Goal: Find contact information: Find contact information

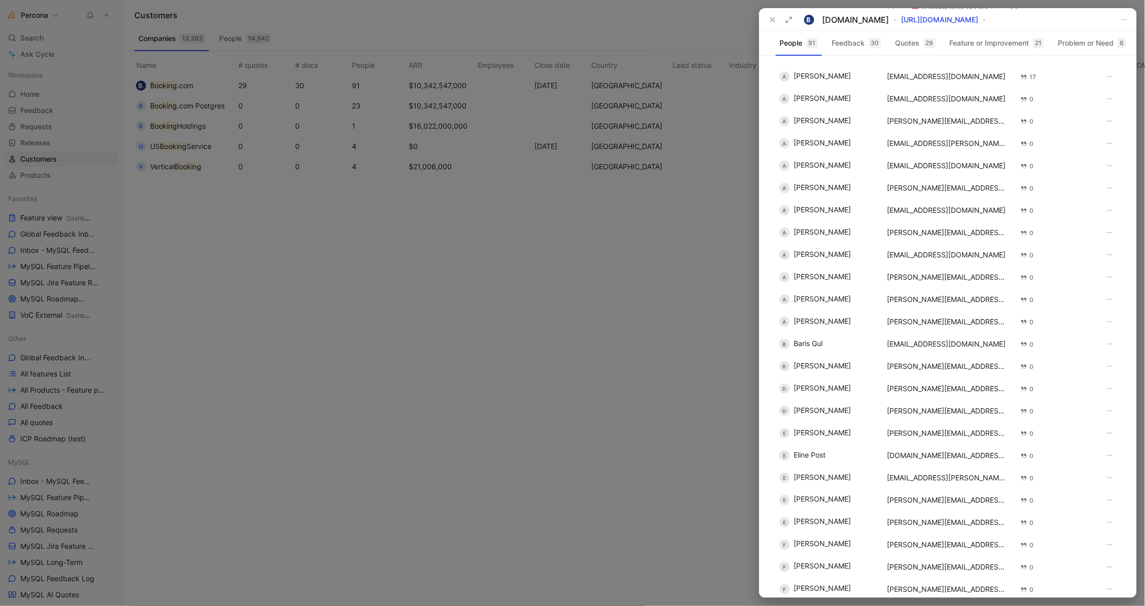
scroll to position [1532, 0]
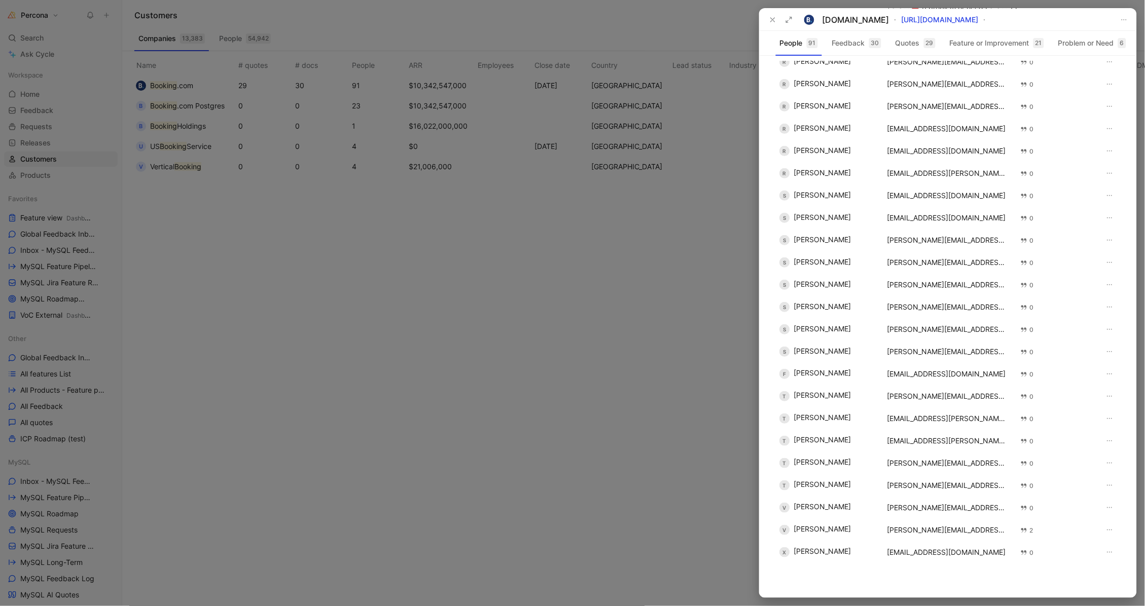
click at [233, 80] on div at bounding box center [572, 303] width 1145 height 606
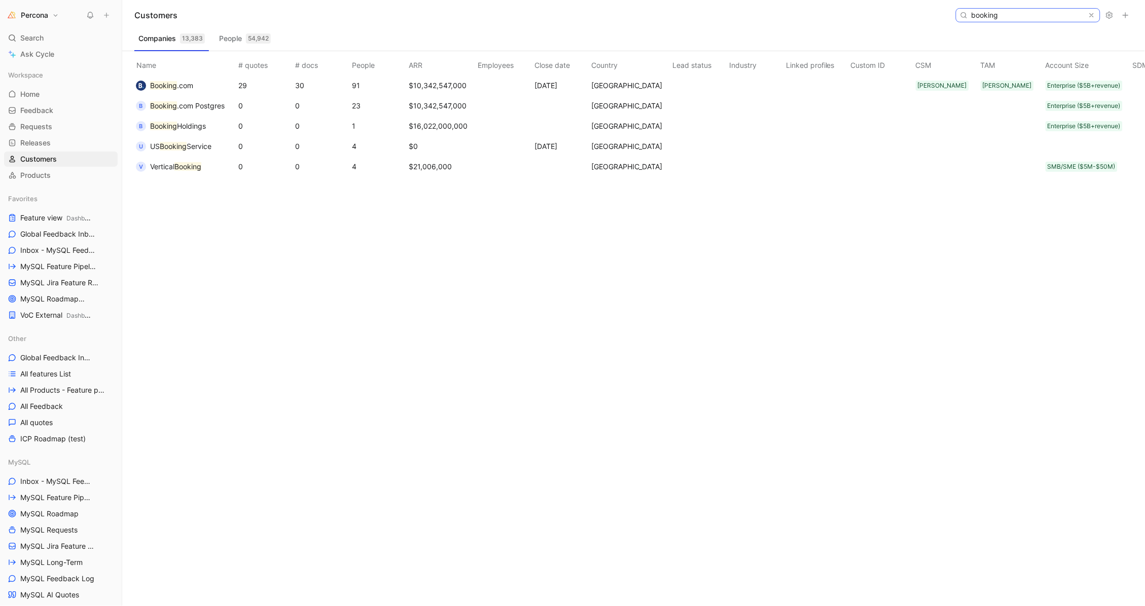
click at [1035, 14] on input "booking" at bounding box center [1027, 15] width 120 height 13
paste input "Oath Holdings Inc."
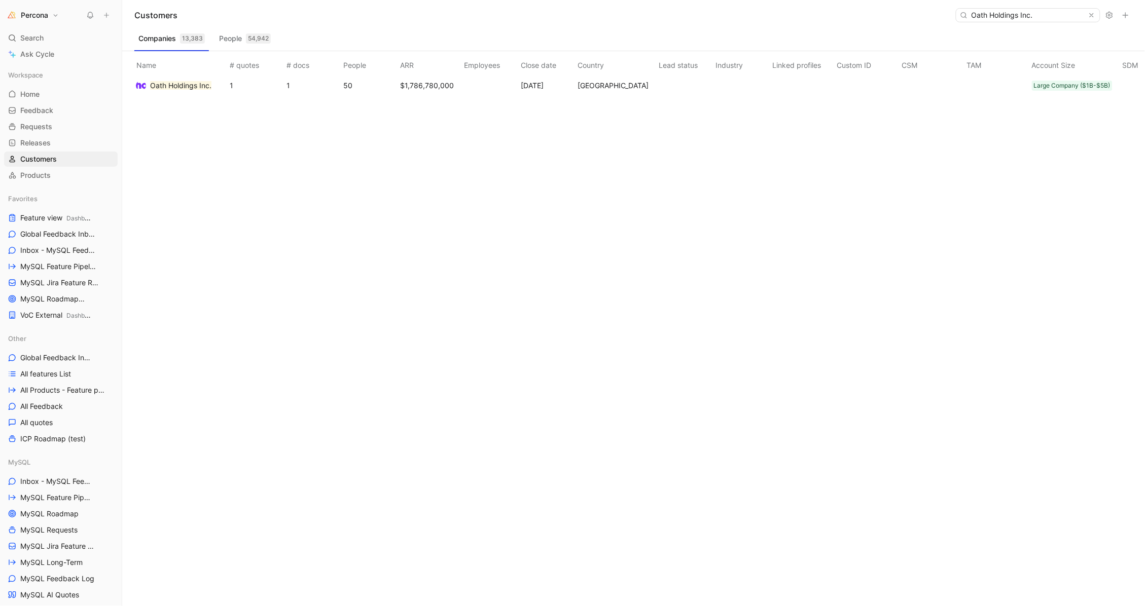
click at [191, 86] on mark "Oath Holdings Inc." at bounding box center [180, 85] width 61 height 9
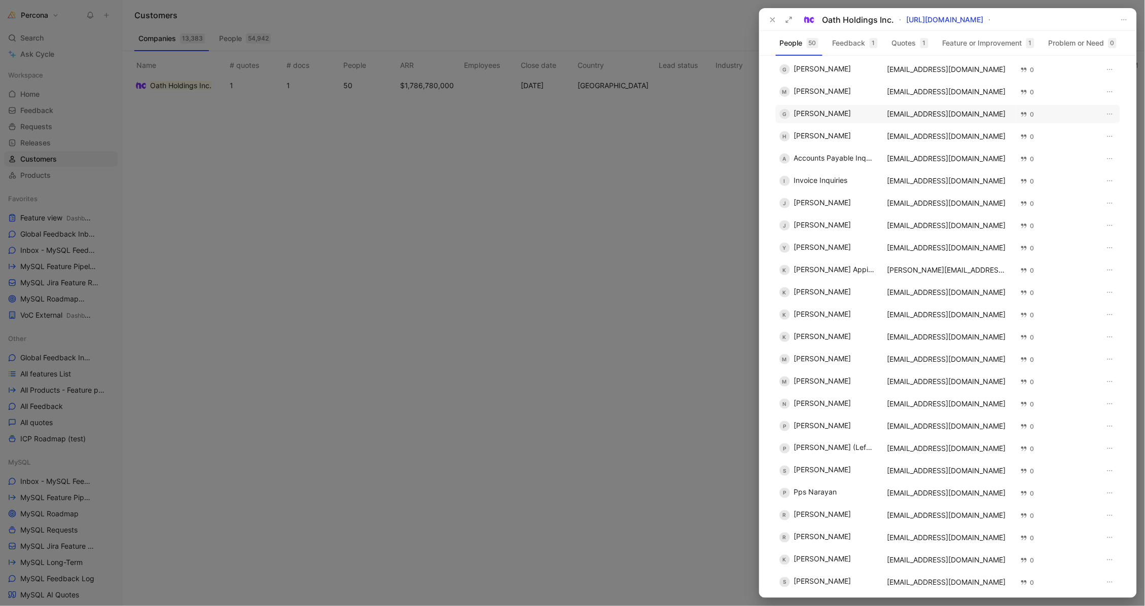
scroll to position [243, 0]
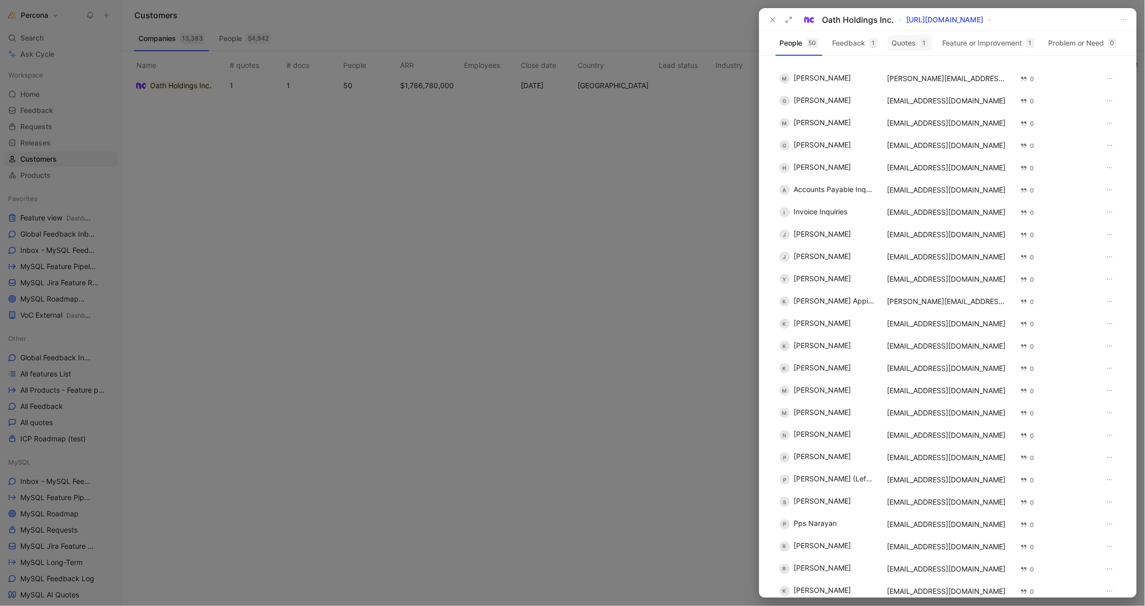
click at [899, 39] on button "Quotes 1" at bounding box center [910, 43] width 45 height 16
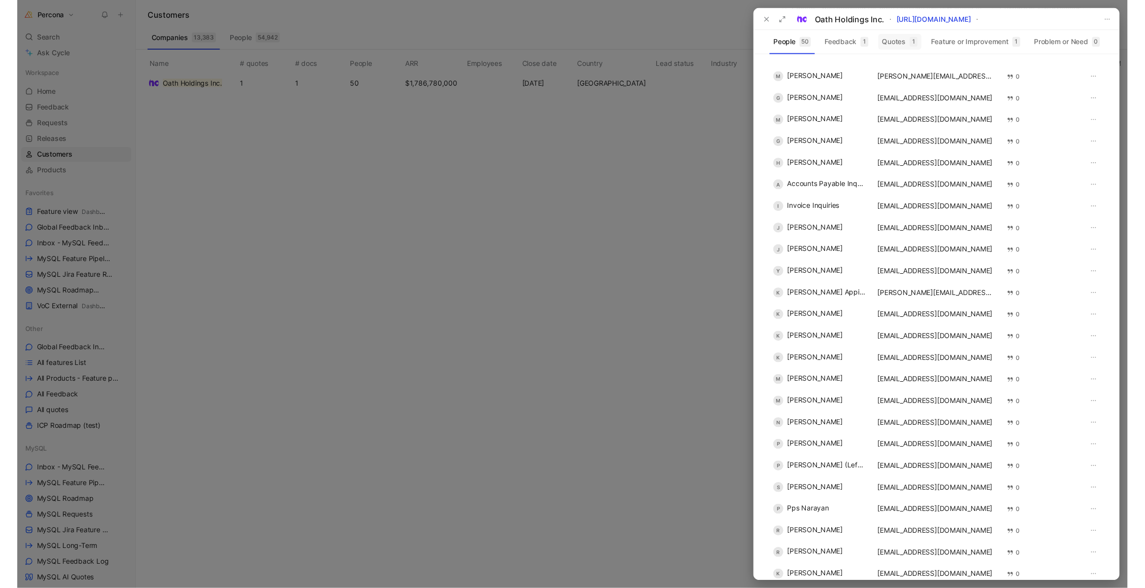
scroll to position [0, 0]
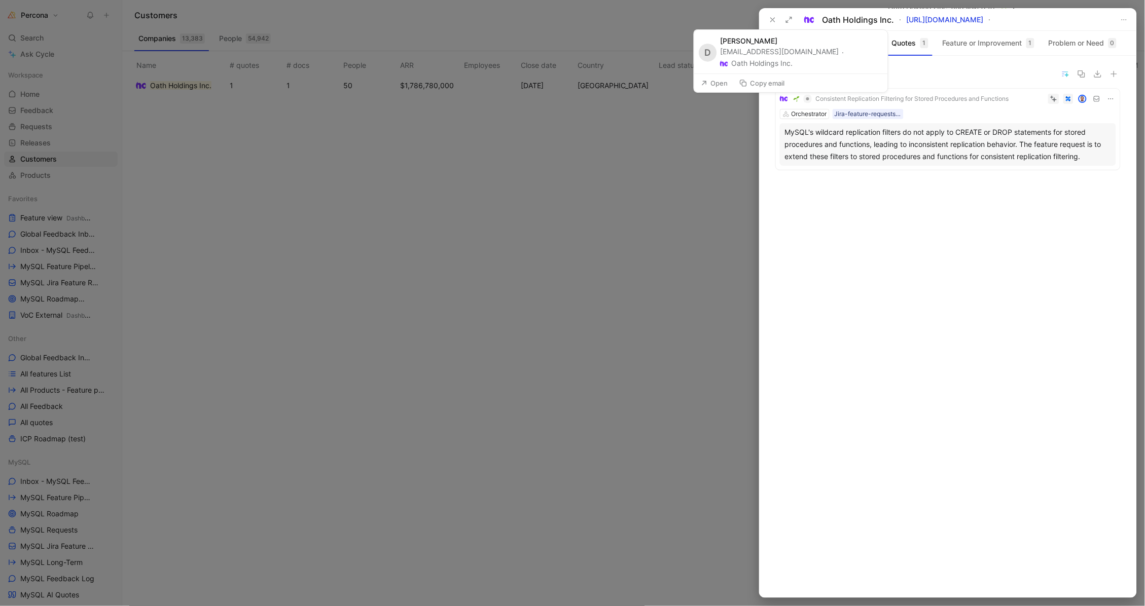
click at [748, 63] on div "[EMAIL_ADDRESS][DOMAIN_NAME] · Oath Holdings Inc." at bounding box center [801, 58] width 162 height 23
drag, startPoint x: 786, startPoint y: 63, endPoint x: 721, endPoint y: 65, distance: 65.4
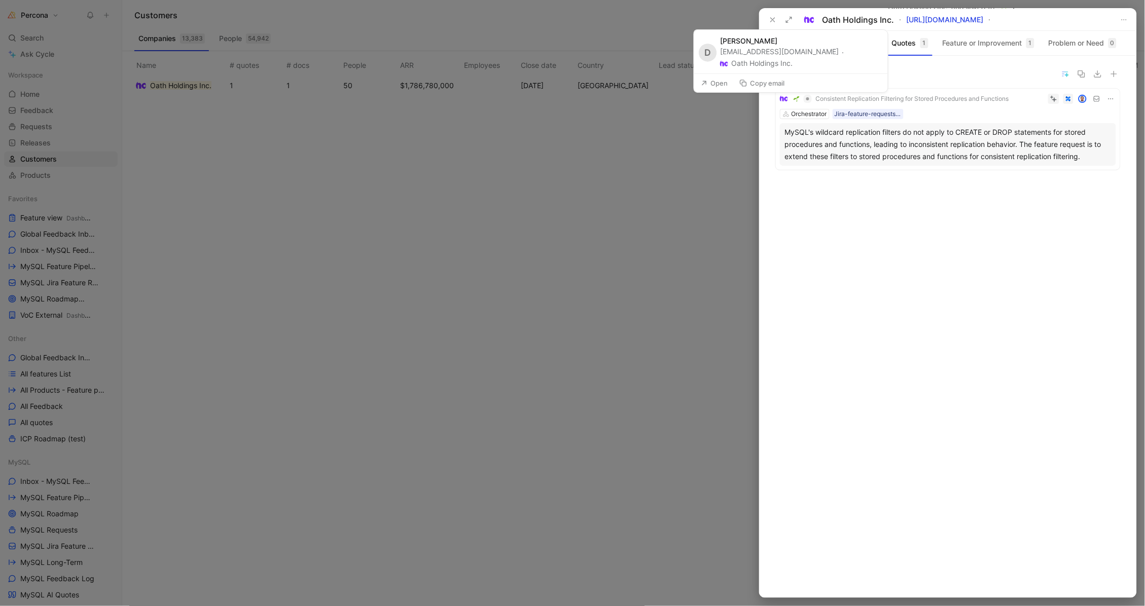
click at [721, 65] on div "D [PERSON_NAME] [PERSON_NAME][EMAIL_ADDRESS][DOMAIN_NAME] · Oath Holdings Inc." at bounding box center [791, 52] width 194 height 44
copy div "[EMAIL_ADDRESS][DOMAIN_NAME]"
click at [690, 151] on div at bounding box center [572, 303] width 1145 height 606
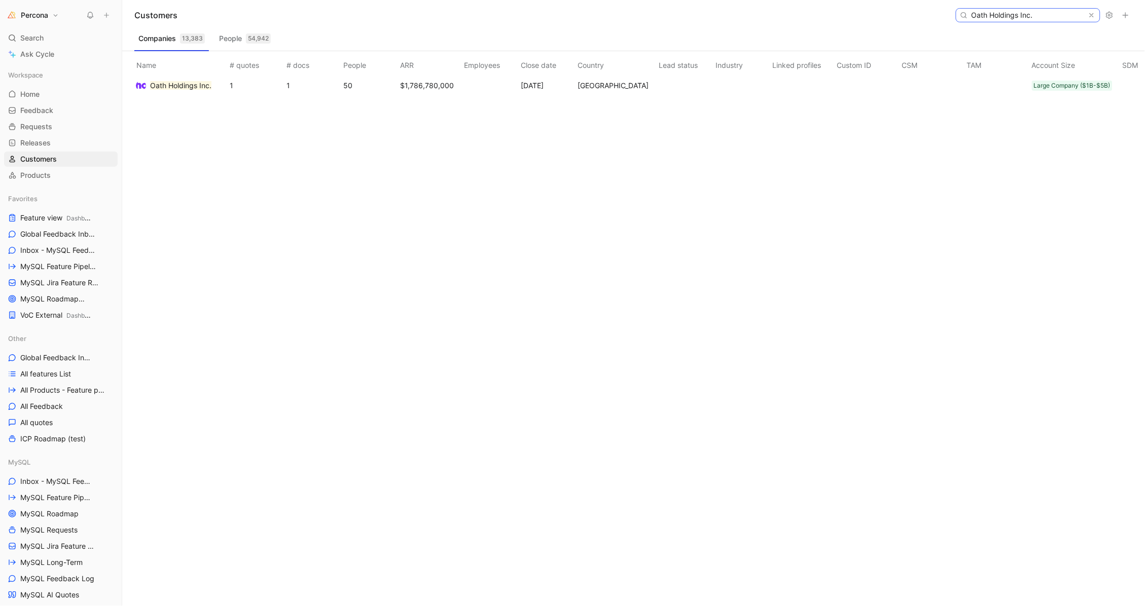
click at [1020, 13] on input "Oath Holdings Inc." at bounding box center [1027, 15] width 120 height 13
paste input "SmartStyle"
click at [194, 86] on span "CO, Ltd" at bounding box center [199, 85] width 25 height 9
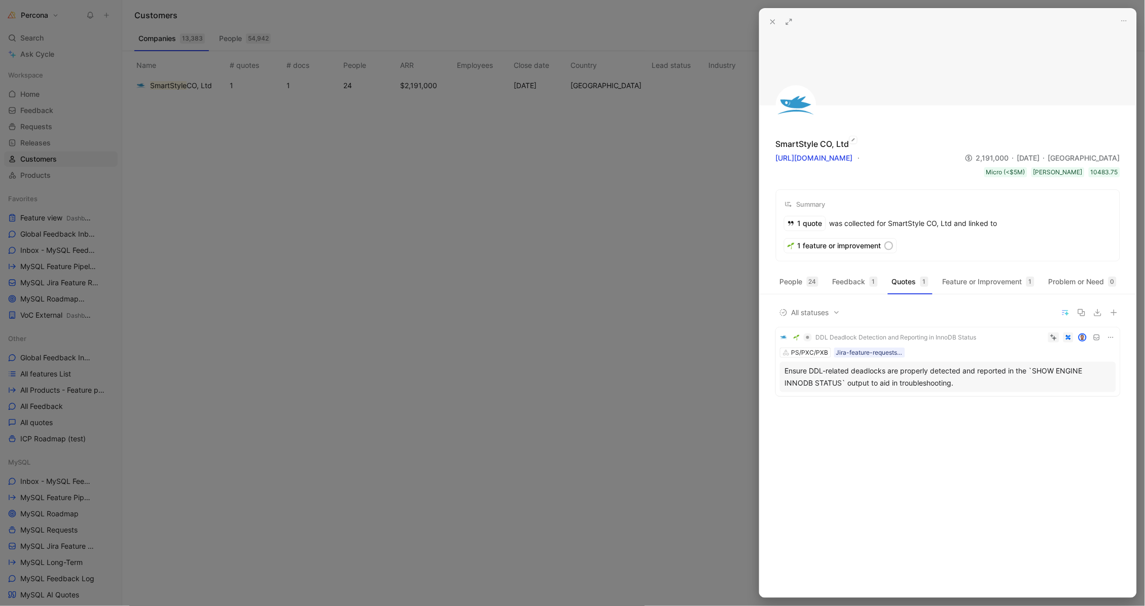
click at [817, 144] on div "SmartStyle CO, Ltd" at bounding box center [813, 144] width 74 height 12
copy div "SmartStyle CO, Ltd"
click at [812, 146] on div "SmartStyle CO, Ltd" at bounding box center [813, 144] width 74 height 12
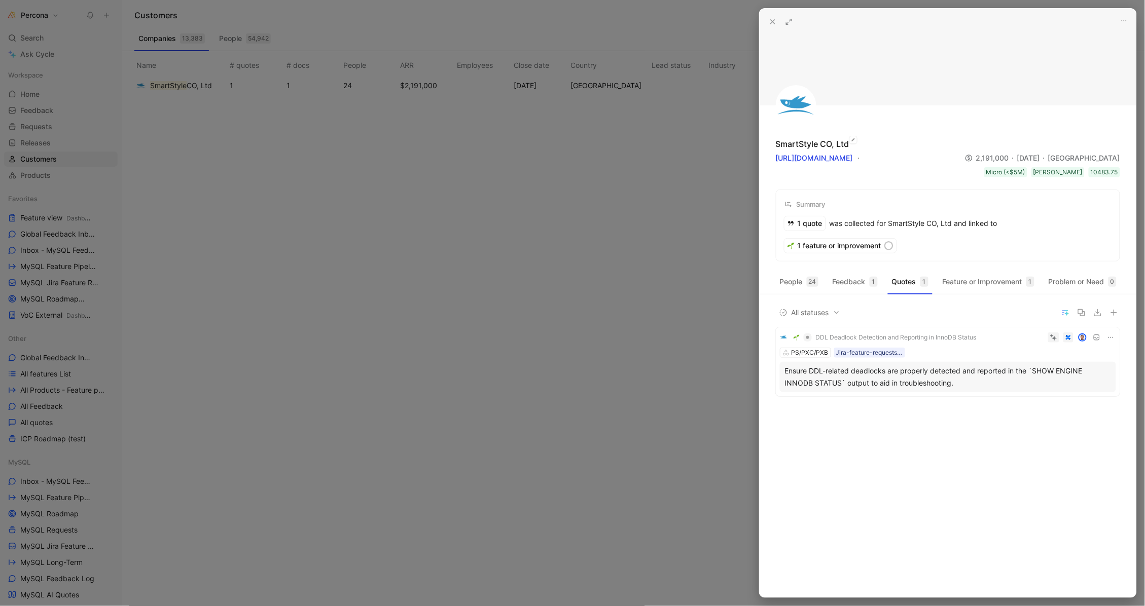
click at [812, 146] on div "SmartStyle CO, Ltd" at bounding box center [813, 144] width 74 height 12
click at [799, 274] on button "People 24" at bounding box center [799, 282] width 47 height 16
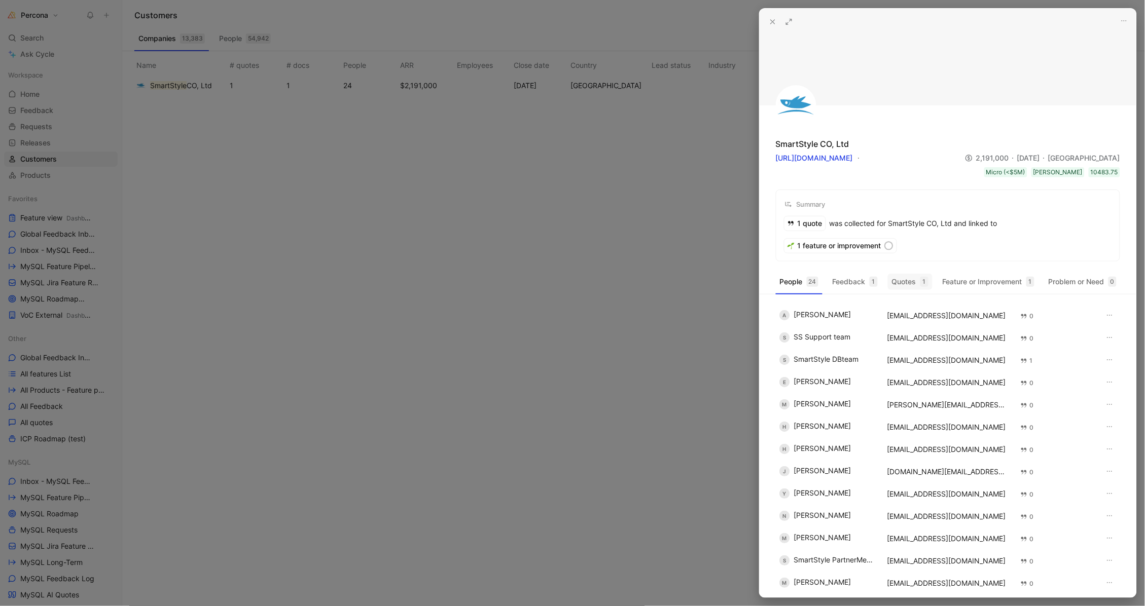
click at [924, 275] on button "Quotes 1" at bounding box center [910, 282] width 45 height 16
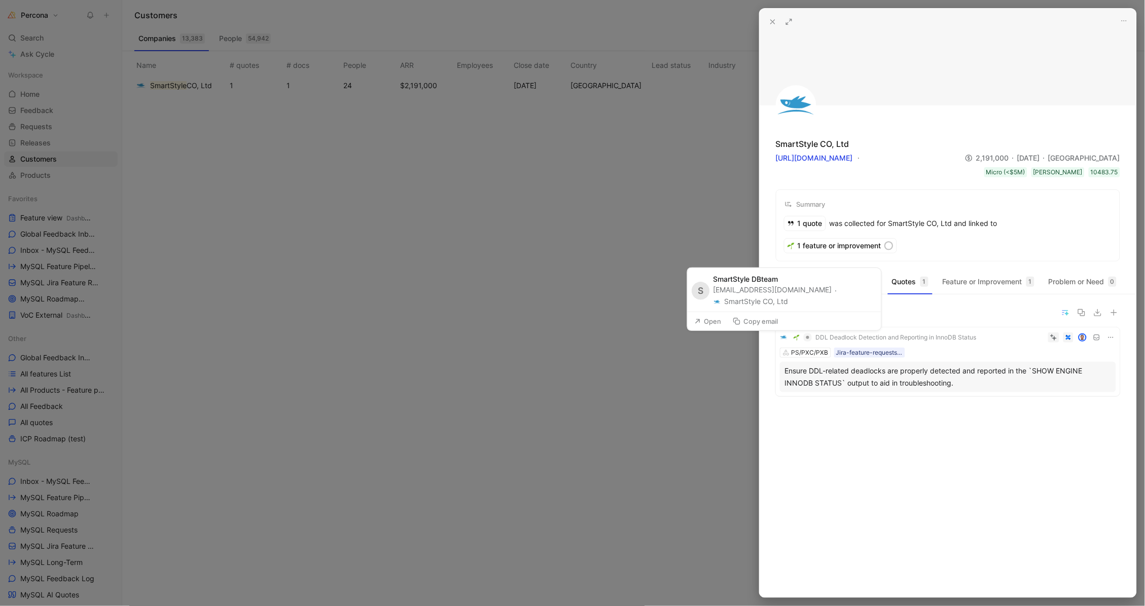
click at [778, 288] on div "[EMAIL_ADDRESS][DOMAIN_NAME] · SmartStyle CO, Ltd" at bounding box center [794, 296] width 162 height 23
click at [814, 284] on div "24" at bounding box center [813, 282] width 12 height 10
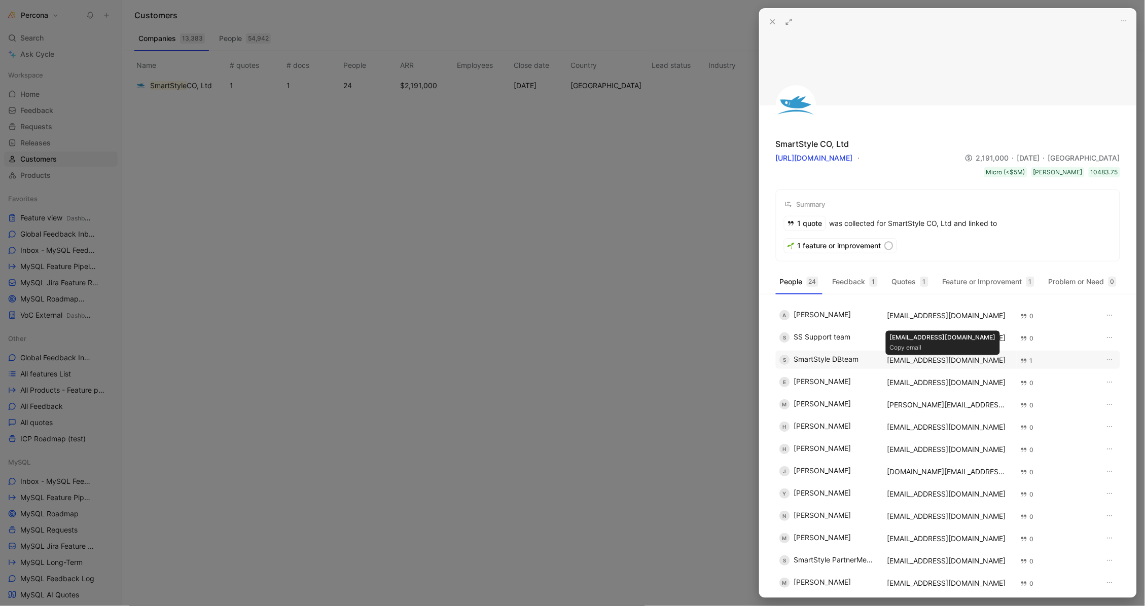
click at [928, 359] on div "[EMAIL_ADDRESS][DOMAIN_NAME]" at bounding box center [948, 360] width 122 height 8
click at [617, 90] on div at bounding box center [572, 303] width 1145 height 606
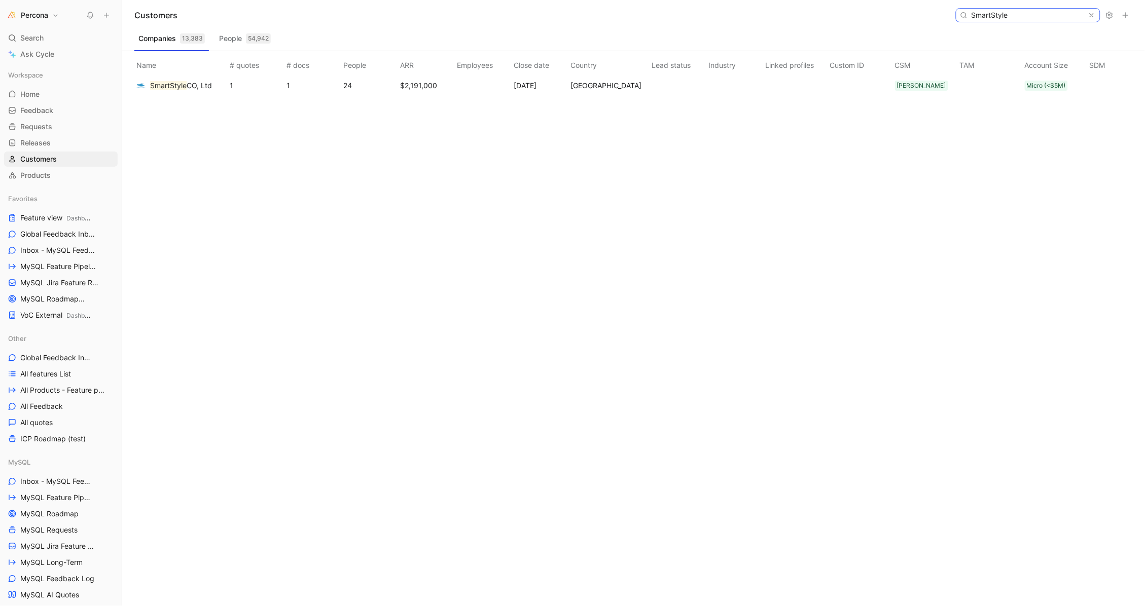
click at [1017, 16] on input "SmartStyle" at bounding box center [1027, 15] width 120 height 13
paste input "European Union Intellectual Property Offic"
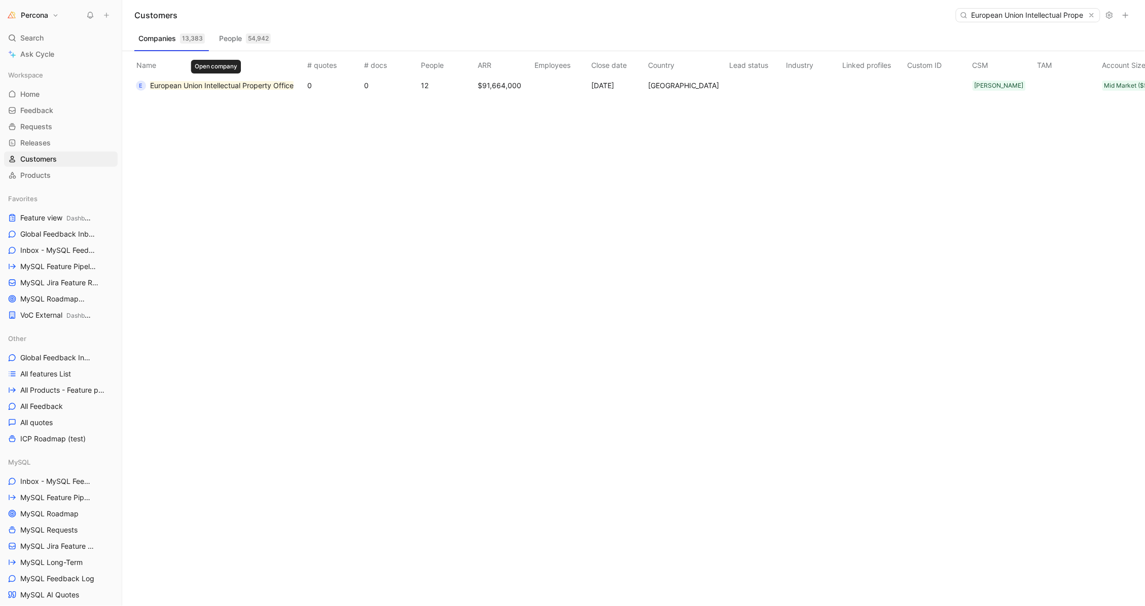
click at [239, 82] on mark "European Union Intellectual Property Office" at bounding box center [221, 85] width 143 height 9
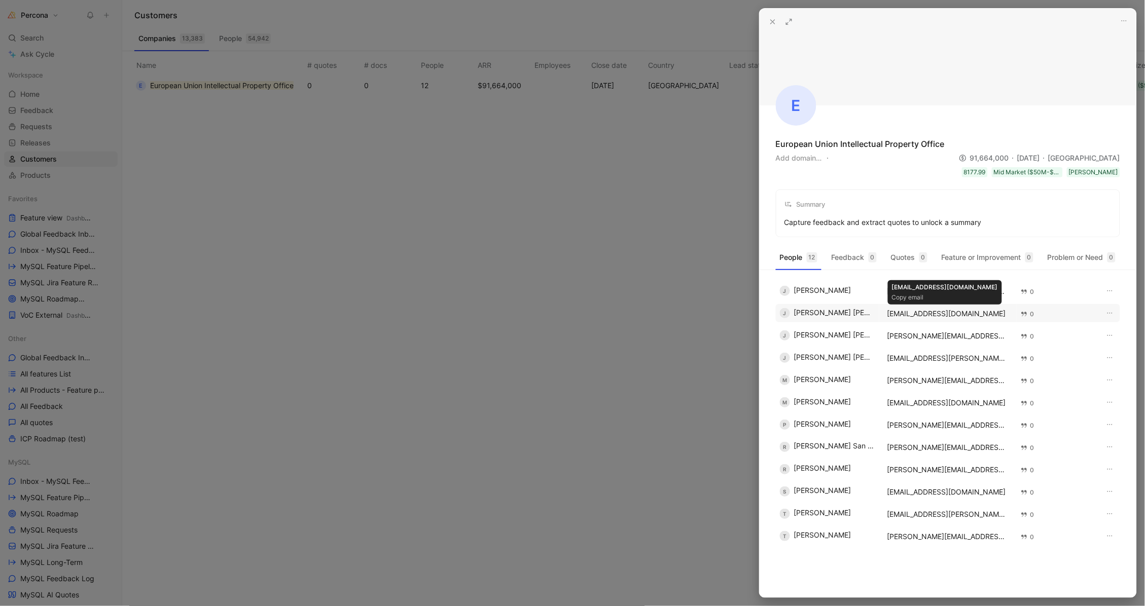
click at [906, 311] on div "[EMAIL_ADDRESS][DOMAIN_NAME]" at bounding box center [948, 314] width 122 height 8
click at [772, 20] on icon at bounding box center [773, 22] width 8 height 8
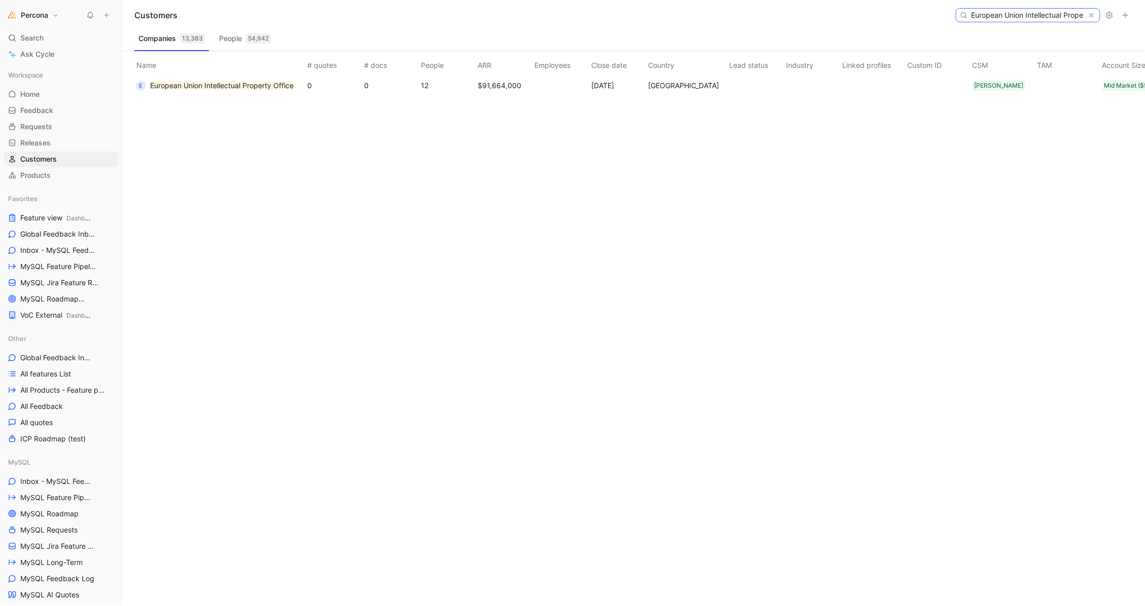
click at [1002, 15] on input "European Union Intellectual Property Office" at bounding box center [1027, 15] width 120 height 13
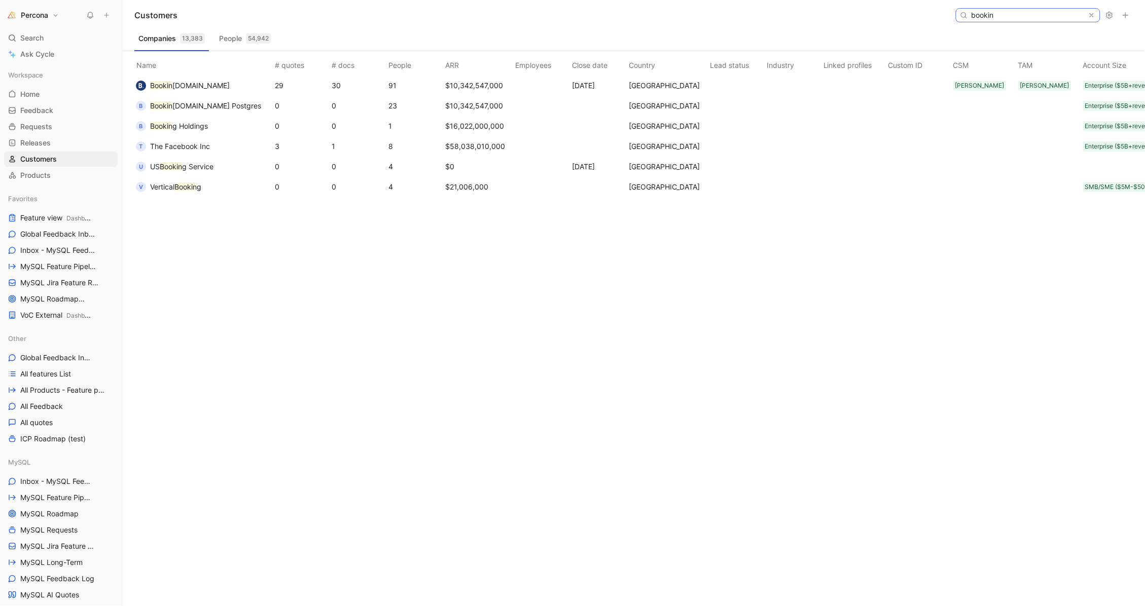
type input "bookin"
click at [170, 90] on span "Bookin [DOMAIN_NAME]" at bounding box center [190, 86] width 80 height 12
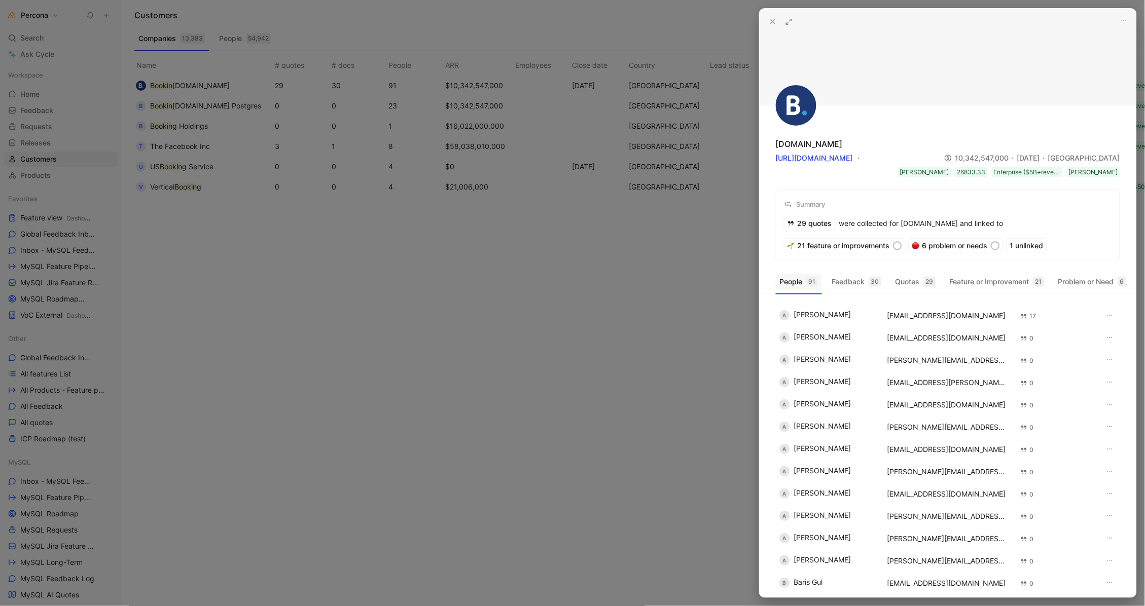
click at [796, 280] on button "People 91" at bounding box center [799, 282] width 46 height 16
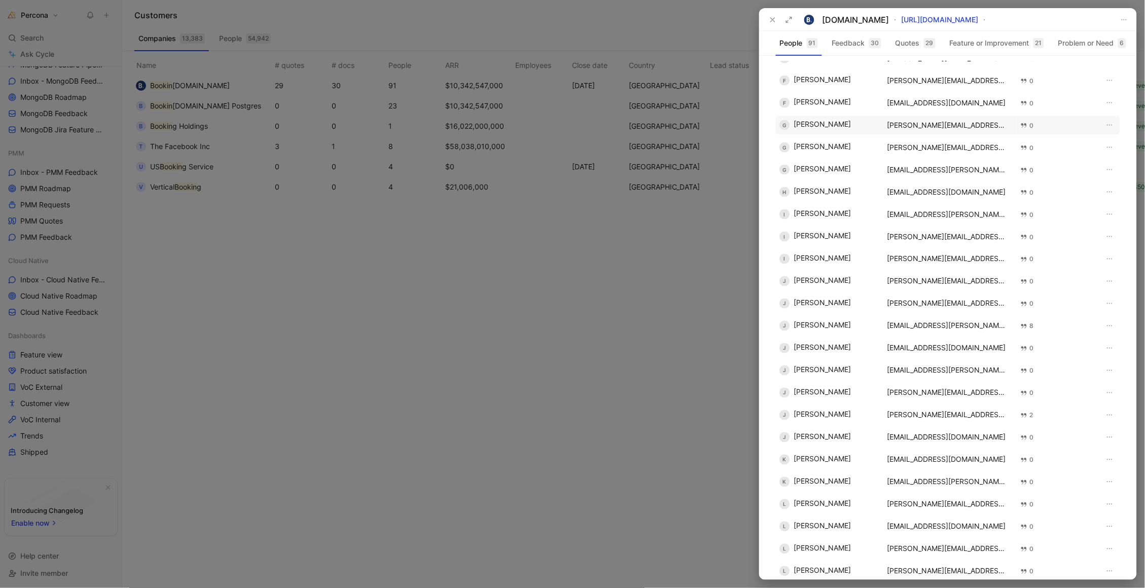
scroll to position [1028, 0]
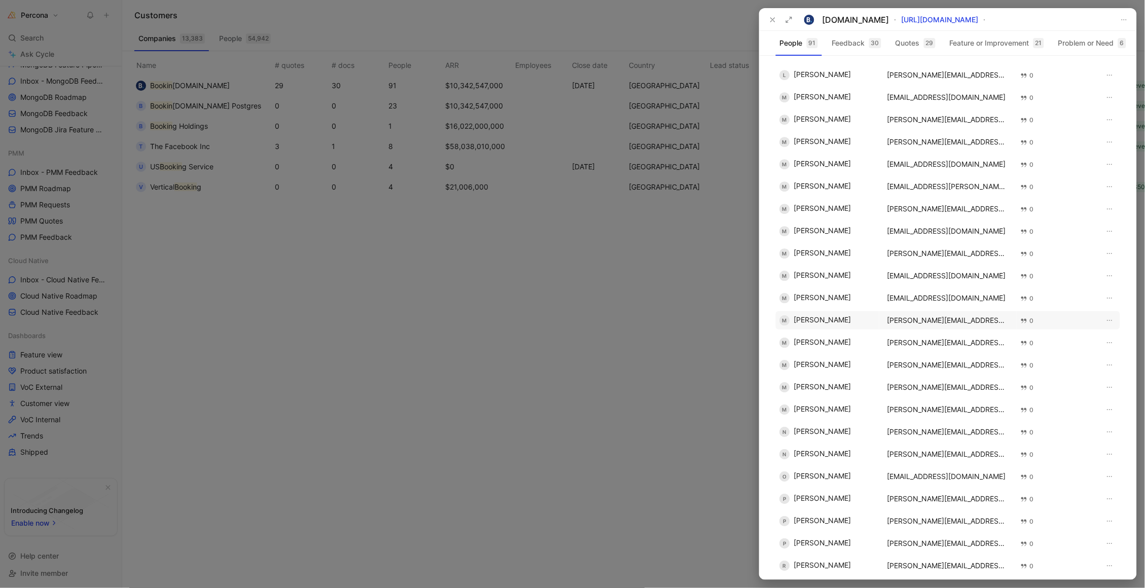
click at [930, 321] on div "[PERSON_NAME][EMAIL_ADDRESS][DOMAIN_NAME]" at bounding box center [948, 320] width 122 height 8
